Goal: Navigation & Orientation: Understand site structure

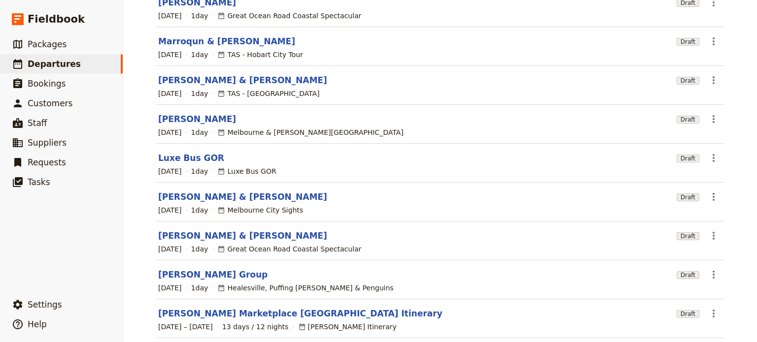
scroll to position [189, 0]
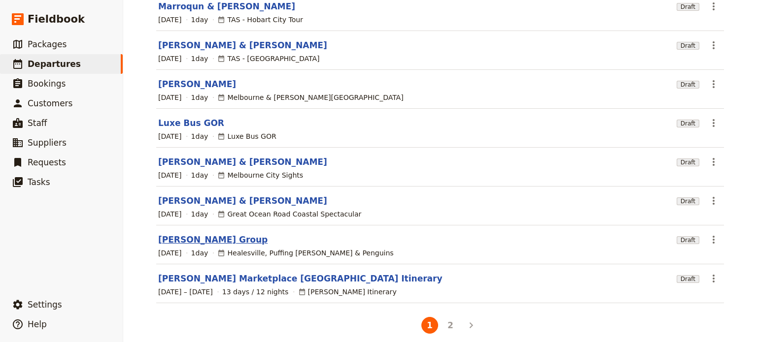
click at [187, 234] on link "[PERSON_NAME] Group" at bounding box center [212, 240] width 109 height 12
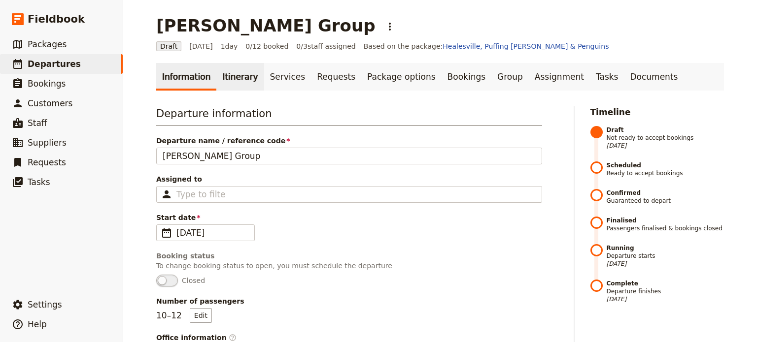
click at [240, 81] on link "Itinerary" at bounding box center [239, 77] width 47 height 28
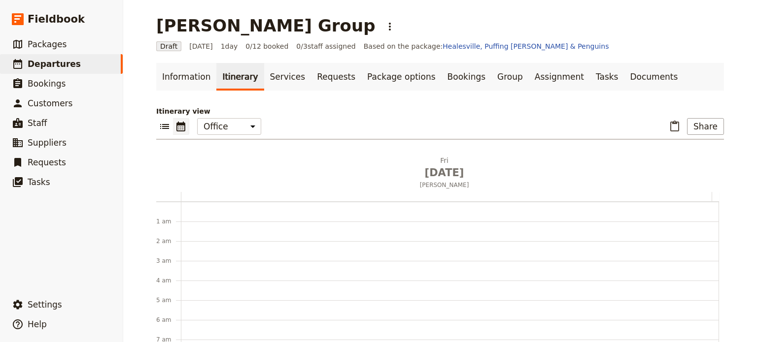
scroll to position [128, 0]
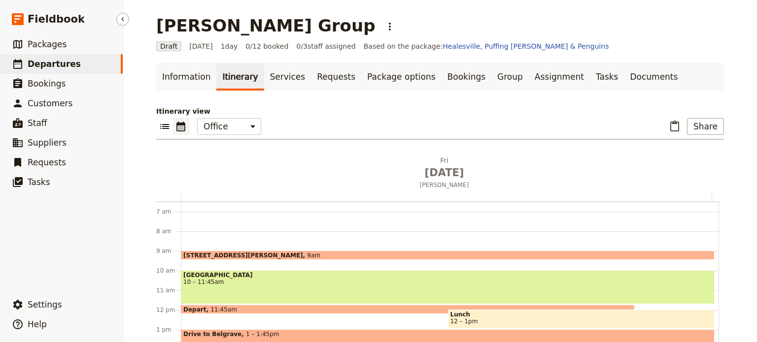
click at [35, 64] on span "Departures" at bounding box center [54, 64] width 53 height 10
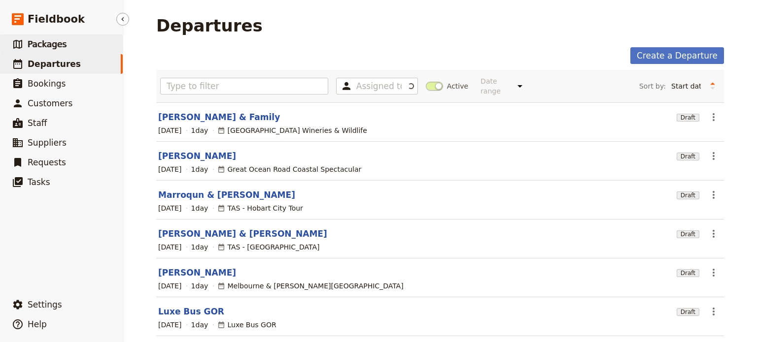
click at [29, 49] on span "Packages" at bounding box center [47, 44] width 39 height 10
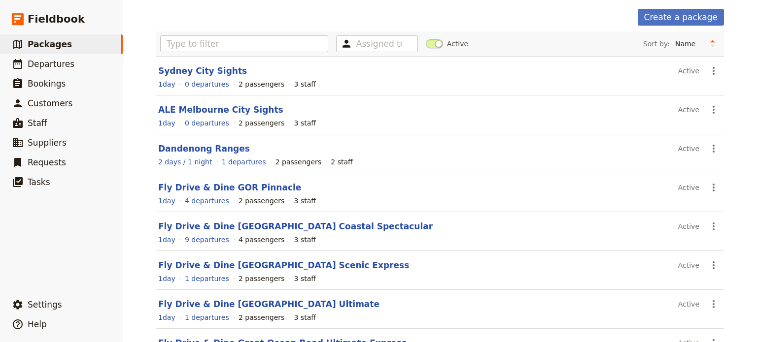
scroll to position [99, 0]
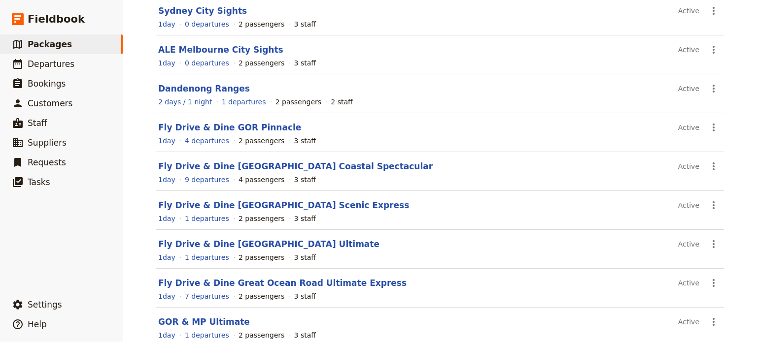
click at [287, 247] on link "Fly Drive & Dine [GEOGRAPHIC_DATA] Ultimate" at bounding box center [268, 244] width 221 height 10
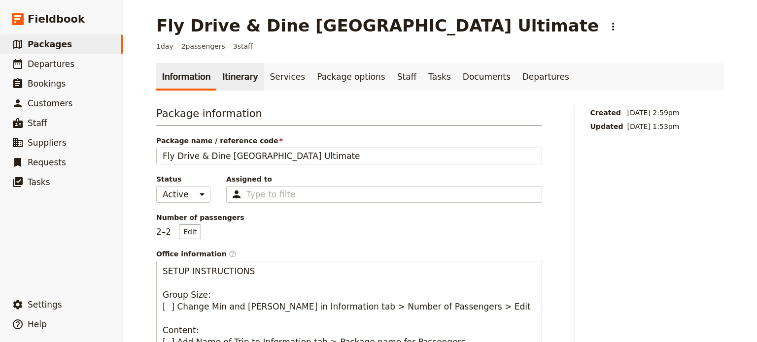
click at [225, 80] on link "Itinerary" at bounding box center [239, 77] width 47 height 28
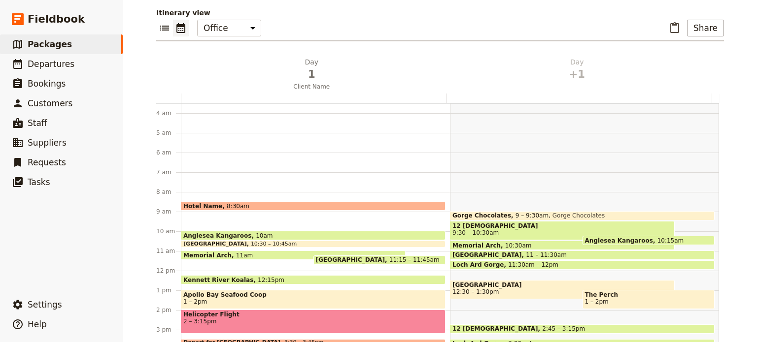
scroll to position [135, 0]
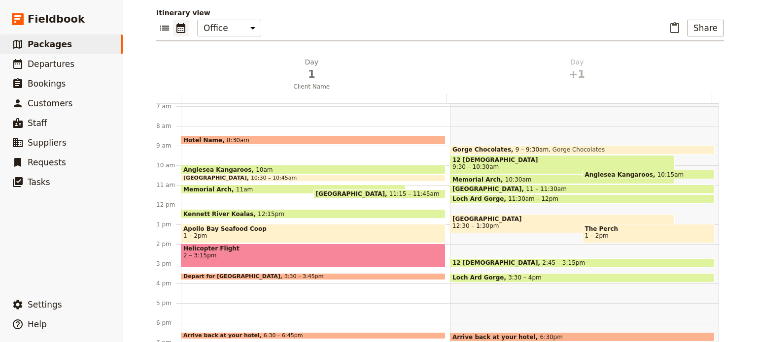
click at [201, 256] on span "2 – 3:15pm" at bounding box center [313, 255] width 260 height 7
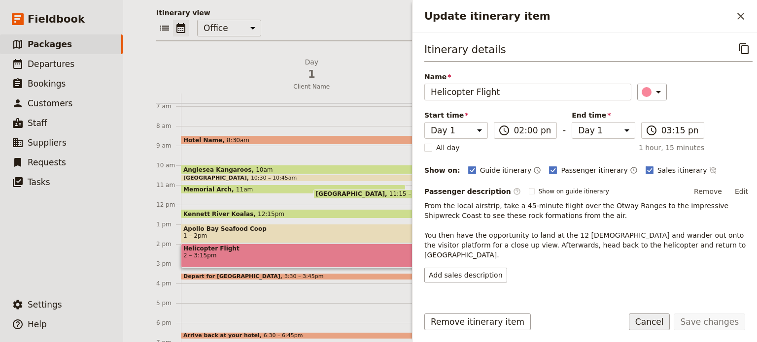
click at [657, 319] on button "Cancel" at bounding box center [649, 322] width 41 height 17
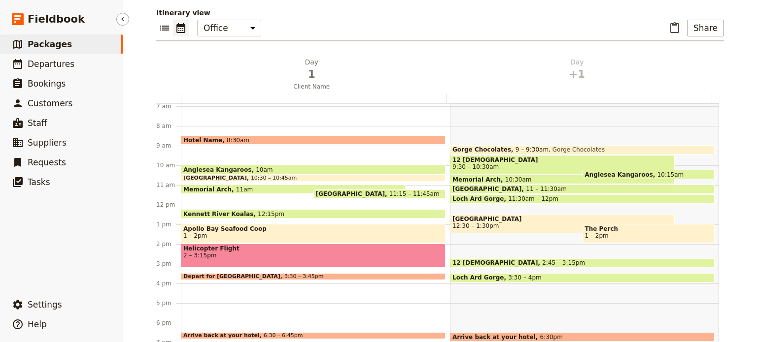
click at [46, 42] on span "Packages" at bounding box center [50, 44] width 44 height 10
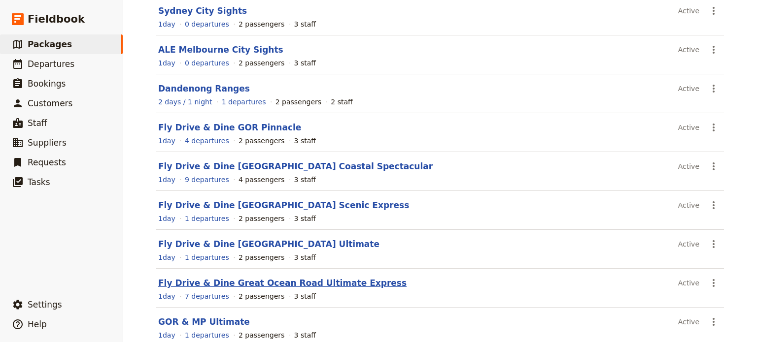
click at [294, 286] on link "Fly Drive & Dine Great Ocean Road Ultimate Express" at bounding box center [282, 283] width 248 height 10
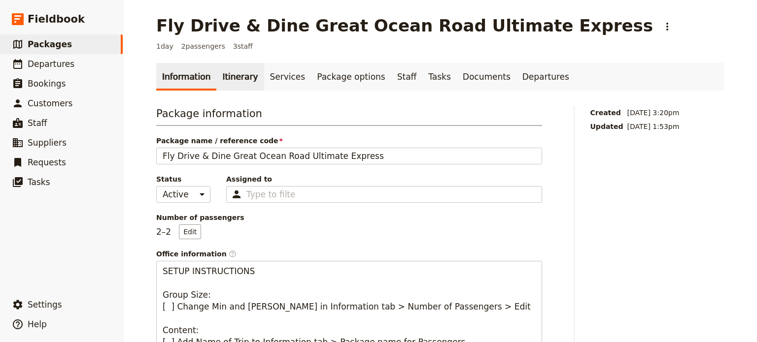
click at [232, 73] on link "Itinerary" at bounding box center [239, 77] width 47 height 28
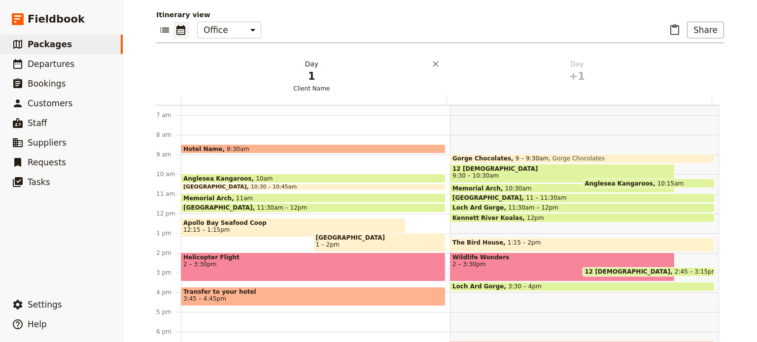
scroll to position [99, 0]
